Goal: Transaction & Acquisition: Purchase product/service

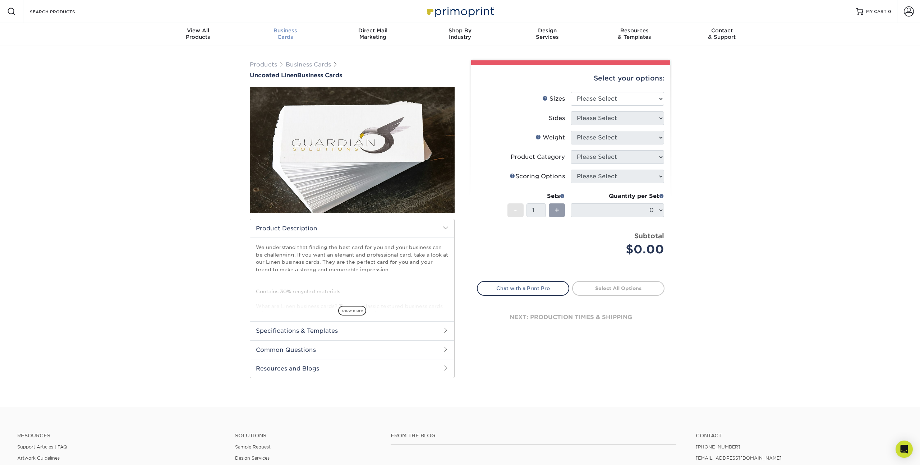
click at [283, 29] on span "Business" at bounding box center [285, 30] width 87 height 6
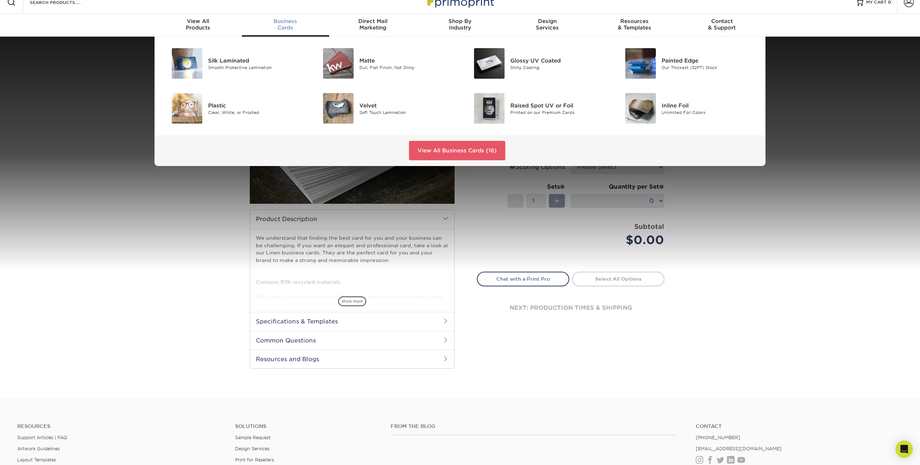
scroll to position [10, 0]
click at [463, 149] on link "View All Business Cards (16)" at bounding box center [457, 149] width 96 height 19
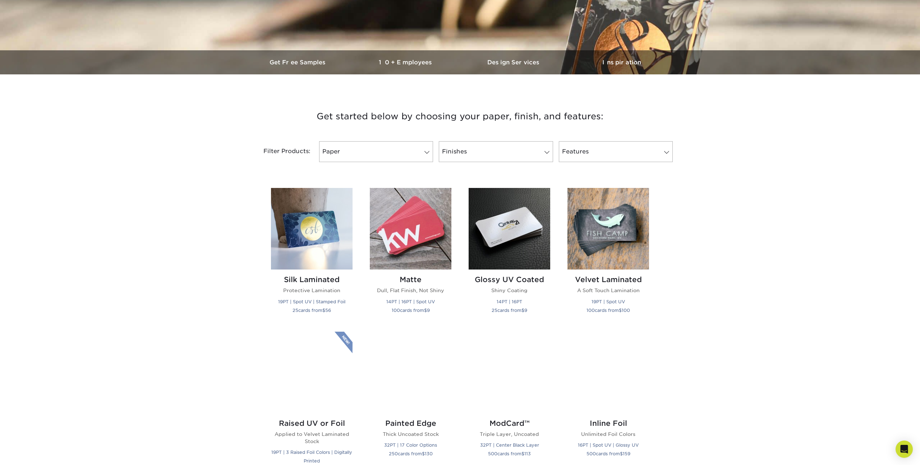
scroll to position [218, 0]
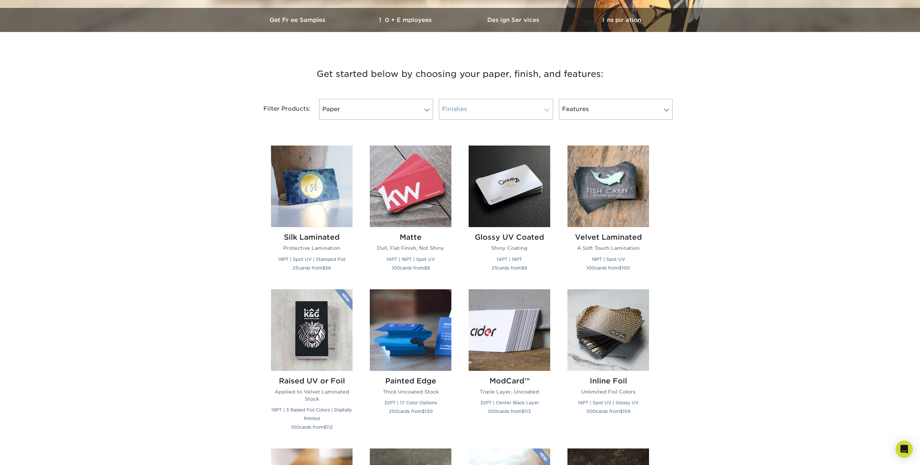
click at [509, 107] on link "Finishes" at bounding box center [496, 109] width 114 height 21
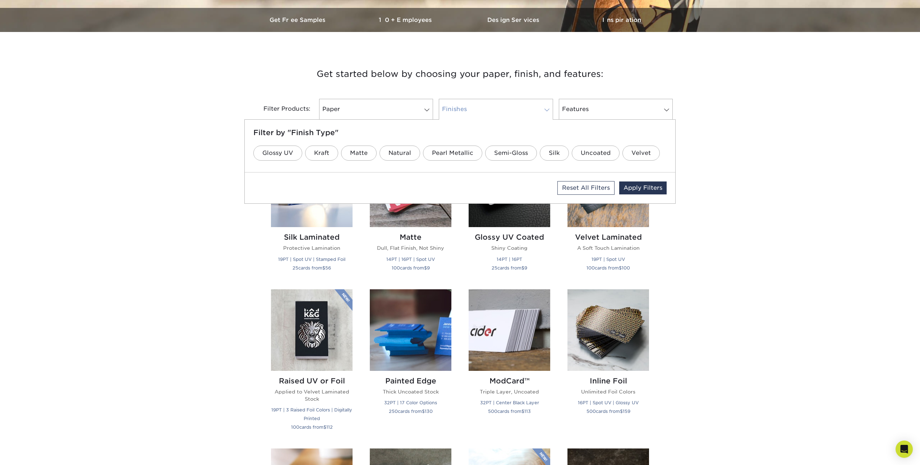
click at [509, 107] on link "Finishes" at bounding box center [496, 109] width 114 height 21
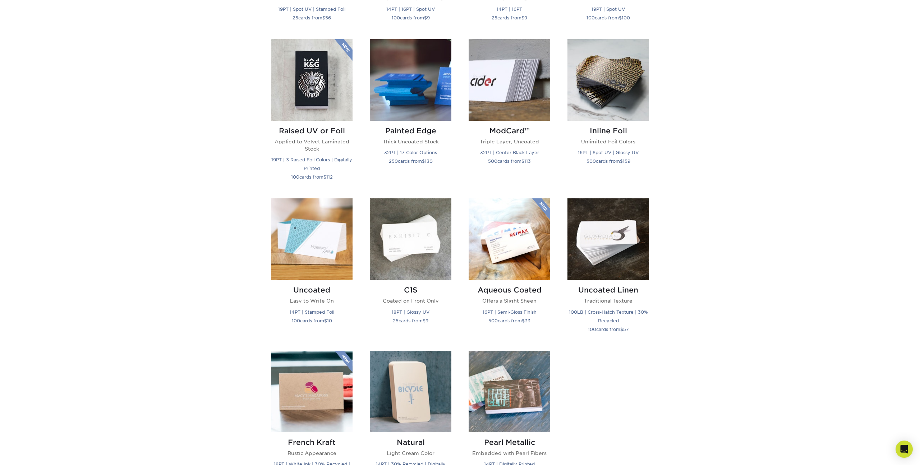
scroll to position [275, 0]
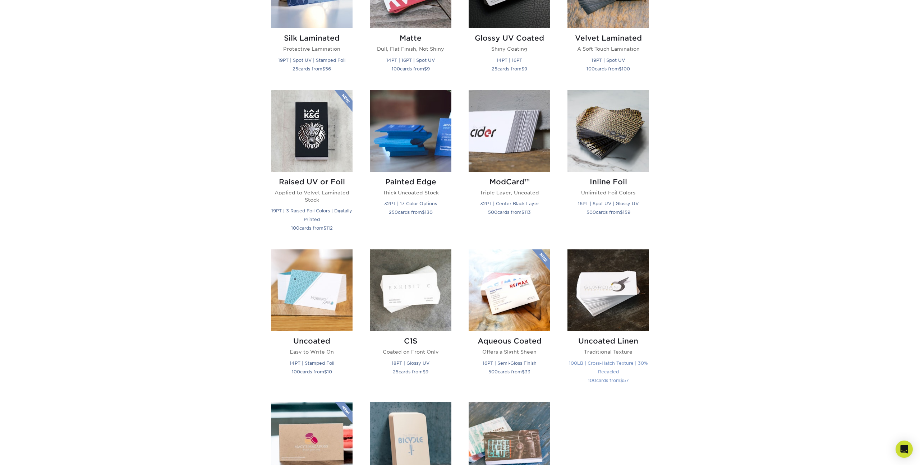
click at [594, 266] on img at bounding box center [608, 290] width 82 height 82
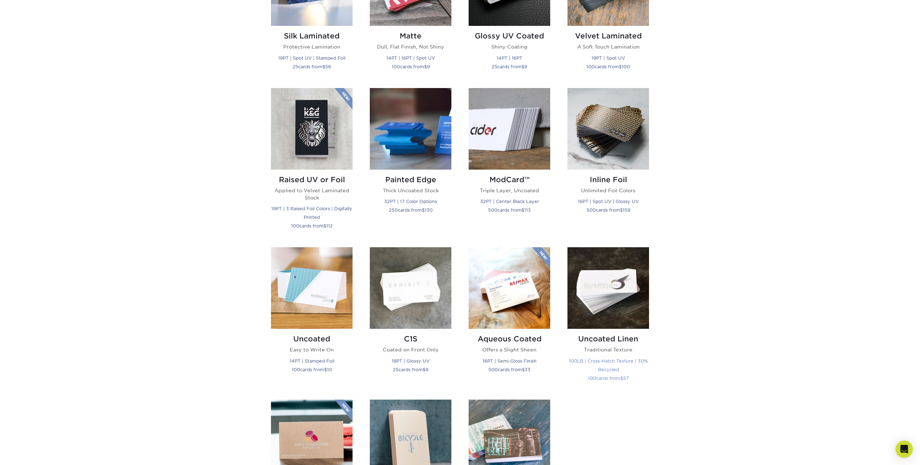
scroll to position [421, 0]
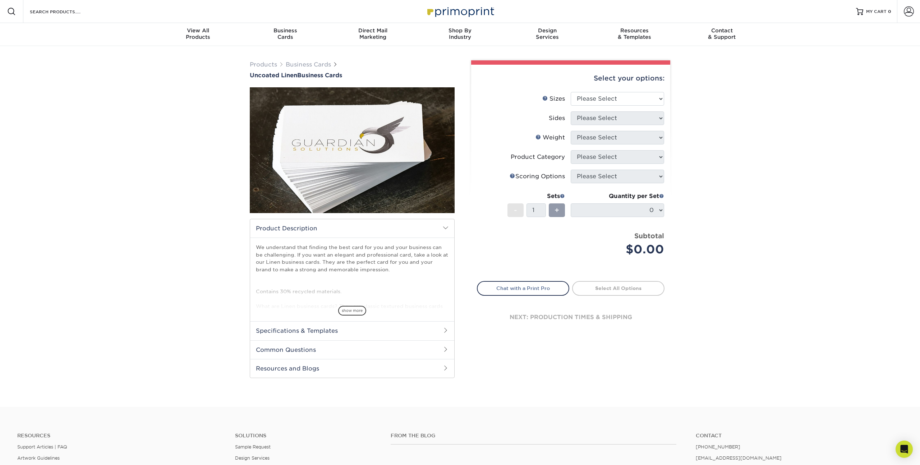
click at [509, 174] on link "Scoring Help" at bounding box center [512, 176] width 6 height 6
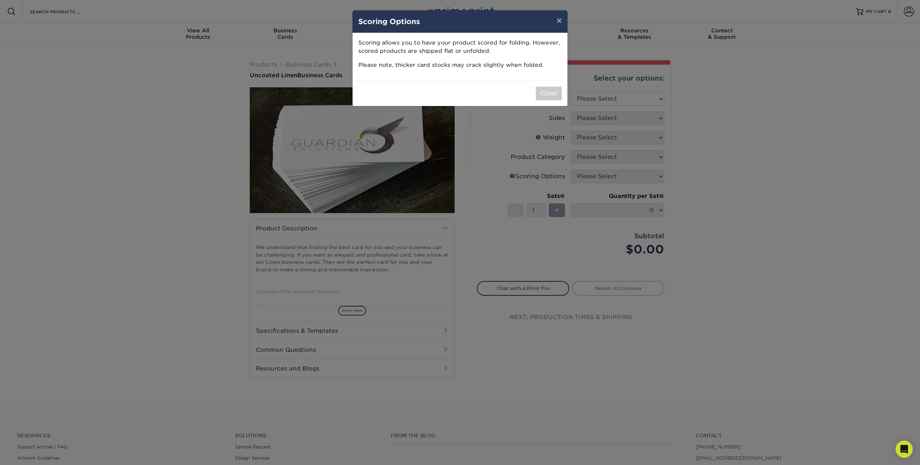
click at [477, 175] on div "× Scoring Options Scoring allows you to have your product scored for folding. H…" at bounding box center [460, 232] width 920 height 465
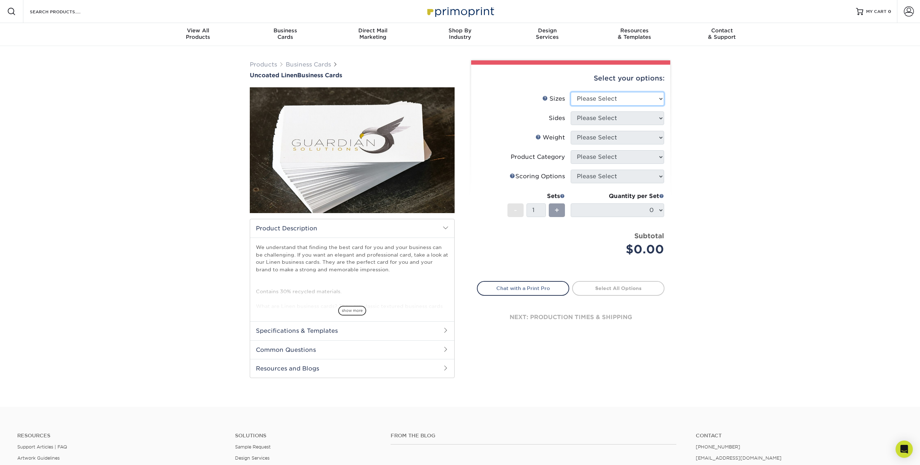
click at [658, 103] on select "Please Select 2" x 3.5" - Standard 2" x 7" - Foldover Card 2.125" x 3.375" - Eu…" at bounding box center [617, 99] width 93 height 14
select select "2.00x3.50"
click at [571, 92] on select "Please Select 2" x 3.5" - Standard 2" x 7" - Foldover Card 2.125" x 3.375" - Eu…" at bounding box center [617, 99] width 93 height 14
click at [629, 119] on select "Please Select Print Both Sides Print Front Only" at bounding box center [617, 118] width 93 height 14
select select "13abbda7-1d64-4f25-8bb2-c179b224825d"
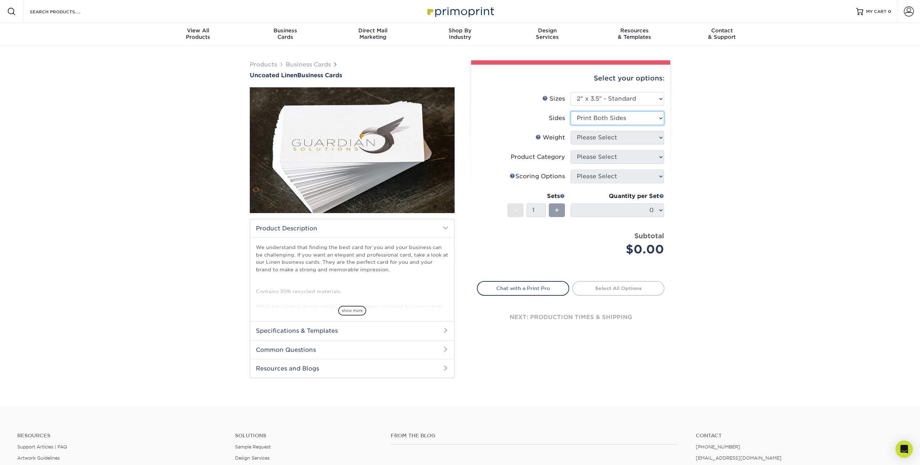
click at [571, 111] on select "Please Select Print Both Sides Print Front Only" at bounding box center [617, 118] width 93 height 14
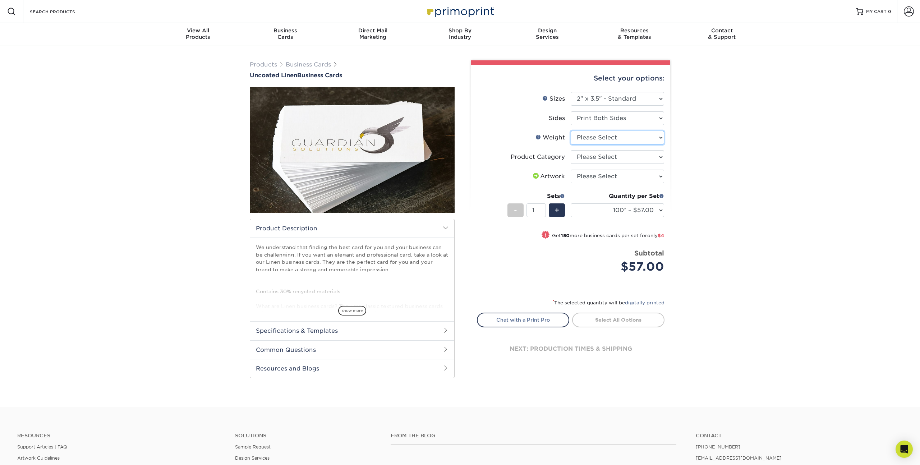
click at [623, 140] on select "Please Select 100LB" at bounding box center [617, 138] width 93 height 14
select select "100LB"
click at [571, 131] on select "Please Select 100LB" at bounding box center [617, 138] width 93 height 14
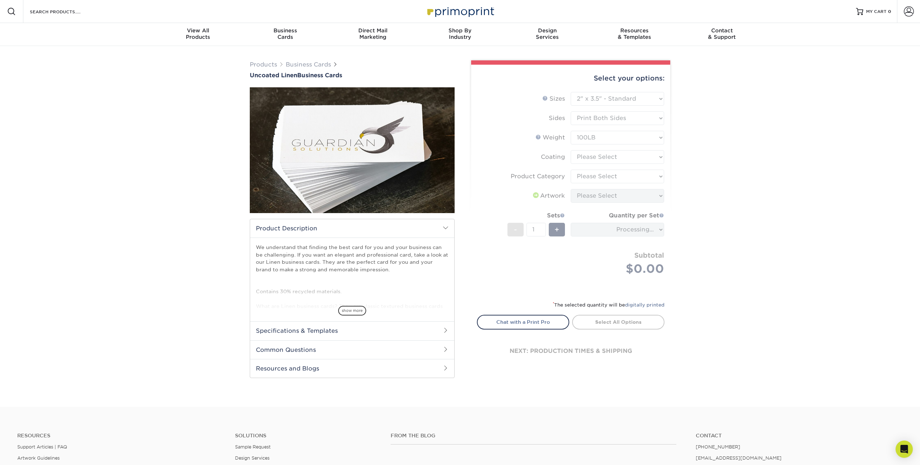
click at [629, 156] on form "Sizes Help Sizes Please Select 2" x 3.5" - Standard 2" x 7" - Foldover Card 2.1…" at bounding box center [571, 192] width 188 height 200
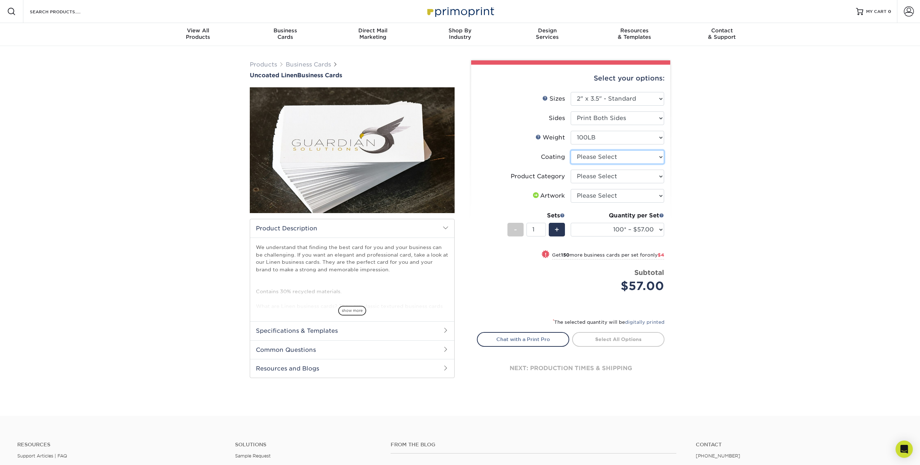
click at [648, 159] on select at bounding box center [617, 157] width 93 height 14
click at [644, 178] on select "Please Select Business Cards" at bounding box center [617, 177] width 93 height 14
select select "3b5148f1-0588-4f88-a218-97bcfdce65c1"
click at [571, 170] on select "Please Select Business Cards" at bounding box center [617, 177] width 93 height 14
click at [609, 158] on select at bounding box center [617, 157] width 93 height 14
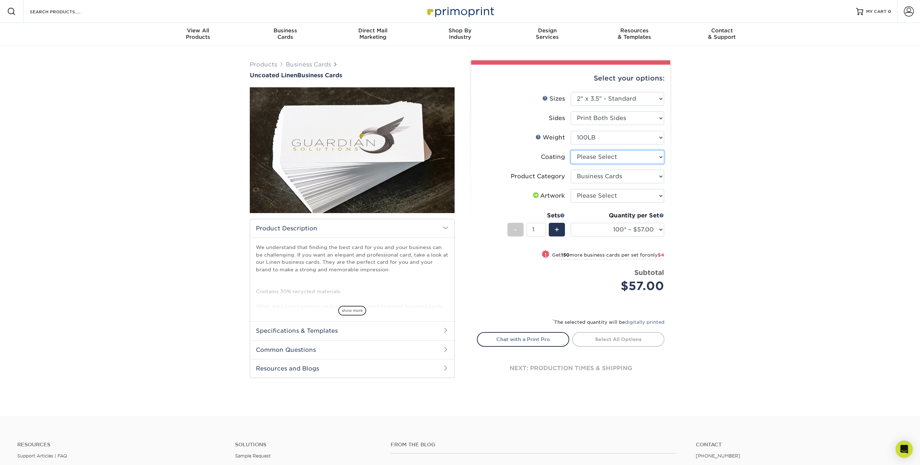
select select "3e7618de-abca-4bda-9f97-8b9129e913d8"
click at [571, 150] on select at bounding box center [617, 157] width 93 height 14
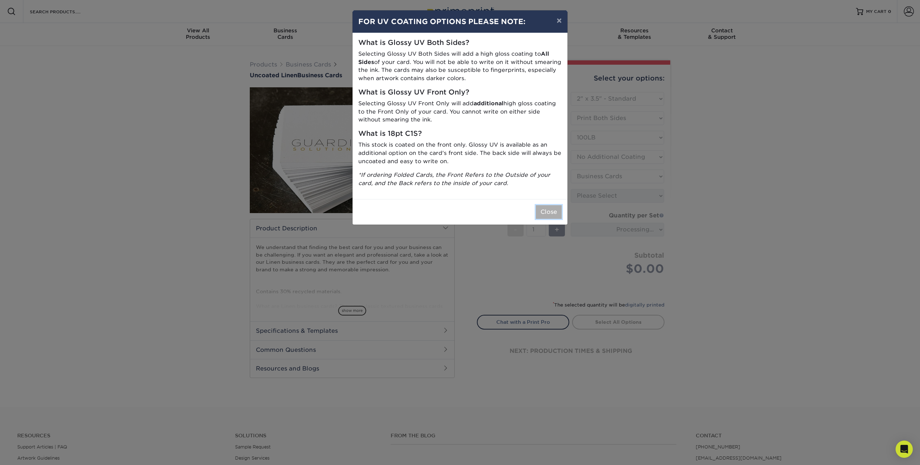
click at [542, 213] on button "Close" at bounding box center [549, 212] width 26 height 14
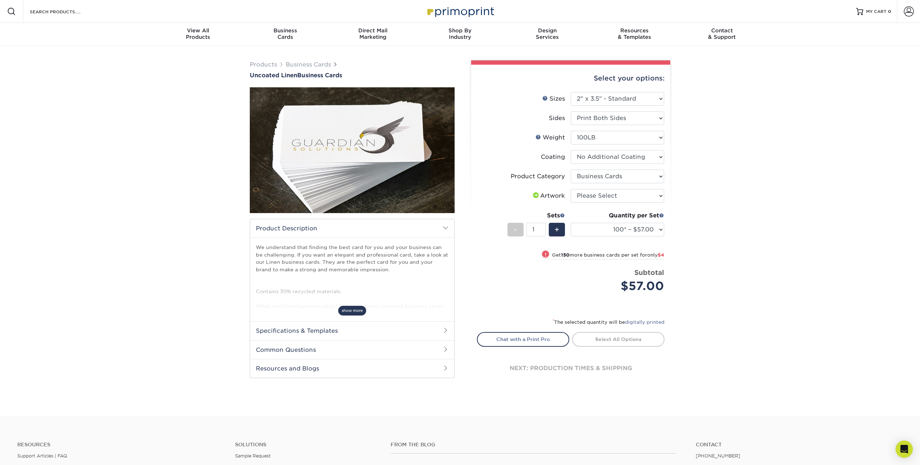
click at [354, 314] on span "show more" at bounding box center [352, 311] width 28 height 10
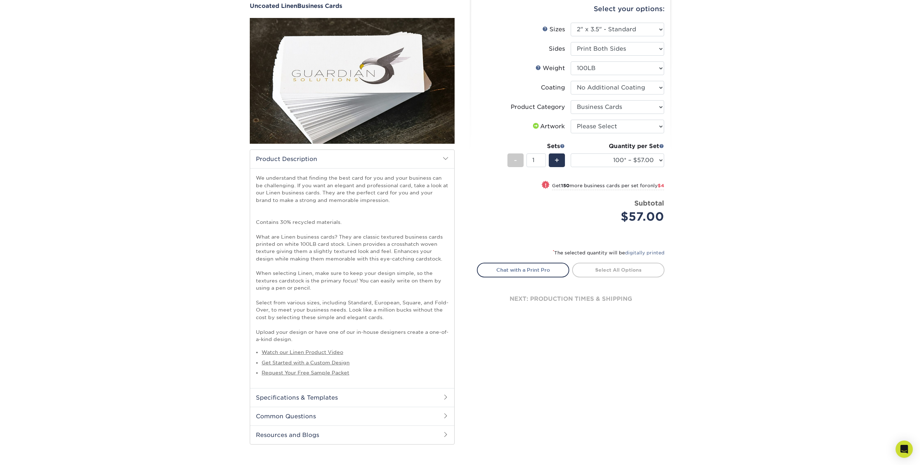
scroll to position [129, 0]
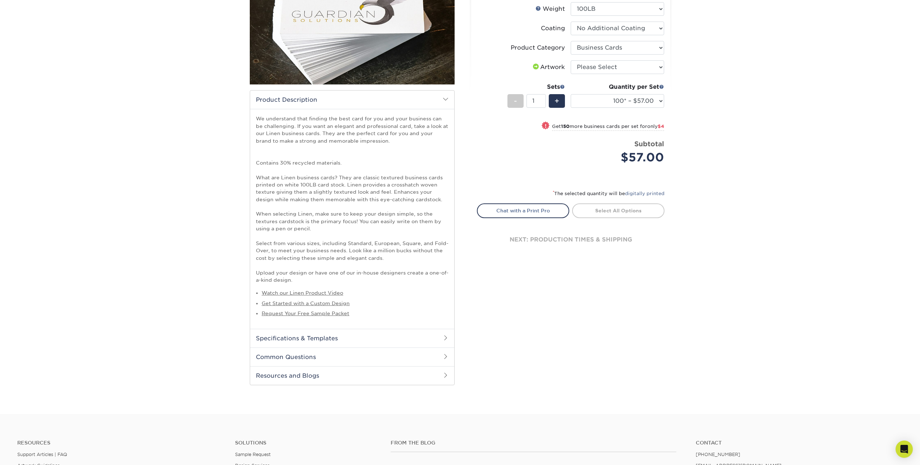
click at [412, 356] on h2 "Common Questions" at bounding box center [352, 356] width 204 height 19
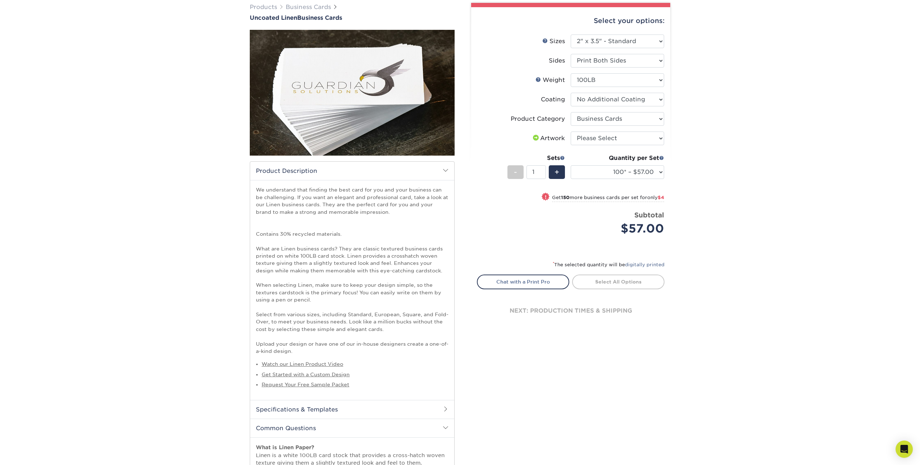
scroll to position [0, 0]
